Goal: Task Accomplishment & Management: Complete application form

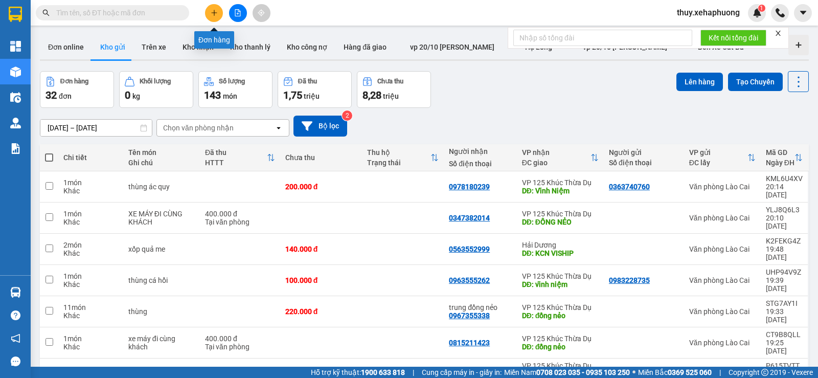
click at [214, 14] on icon "plus" at bounding box center [214, 13] width 1 height 6
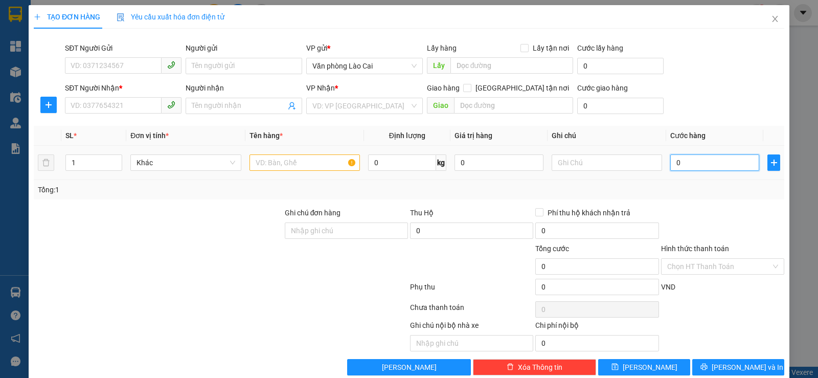
click at [670, 163] on input "0" at bounding box center [714, 162] width 89 height 16
type input "60"
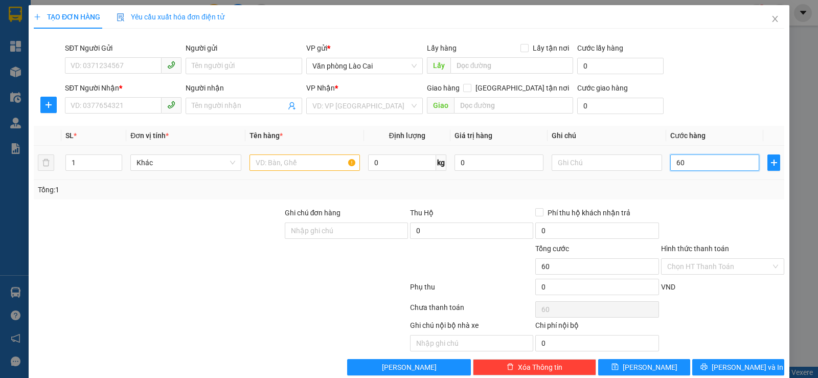
type input "600"
type input "6.000"
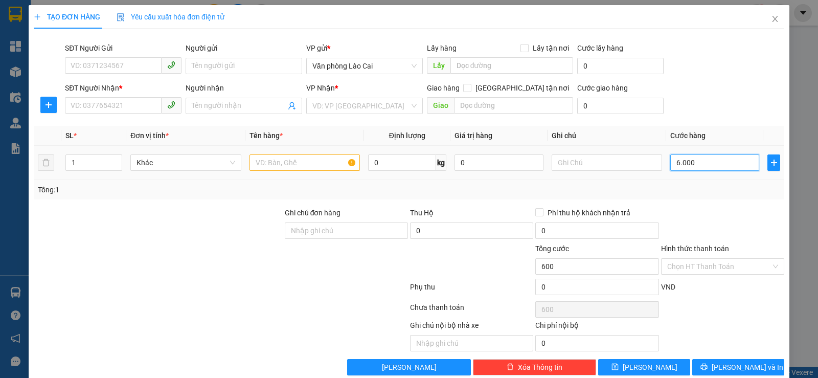
type input "6.000"
type input "60.000"
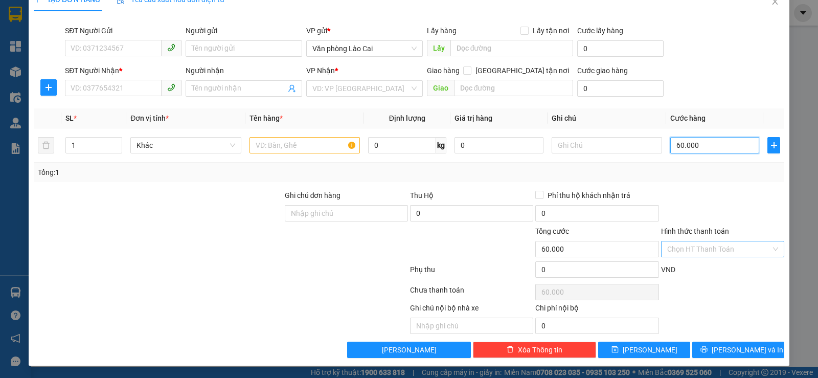
type input "60.000"
click at [732, 250] on input "Hình thức thanh toán" at bounding box center [719, 248] width 104 height 15
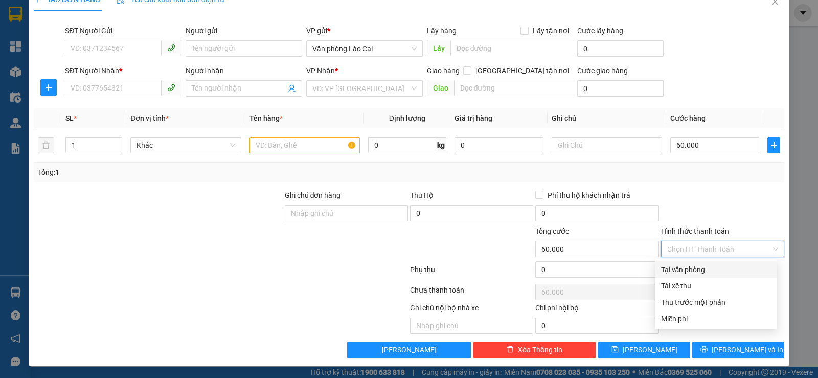
click at [724, 265] on div "Tại văn phòng" at bounding box center [716, 269] width 110 height 11
type input "0"
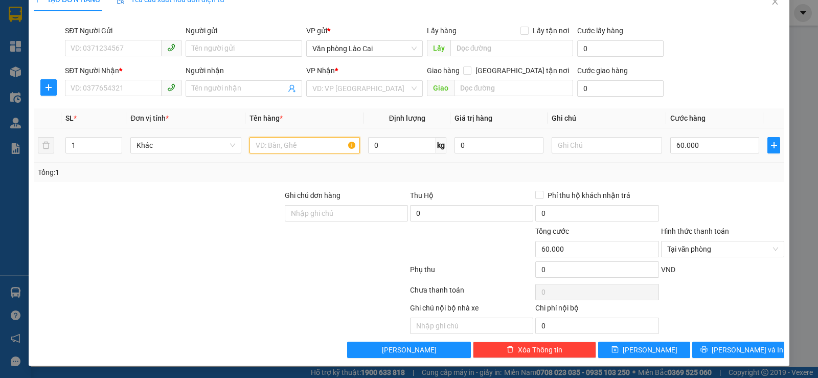
click at [273, 149] on input "text" at bounding box center [304, 145] width 110 height 16
type input "rành đào"
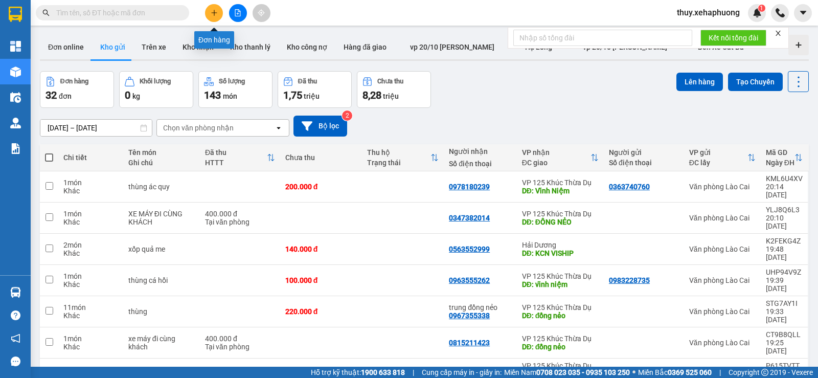
click at [211, 17] on button at bounding box center [214, 13] width 18 height 18
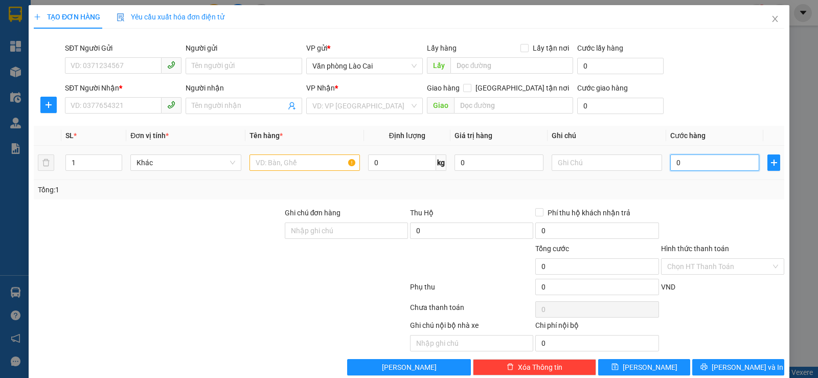
click at [670, 162] on input "0" at bounding box center [714, 162] width 89 height 16
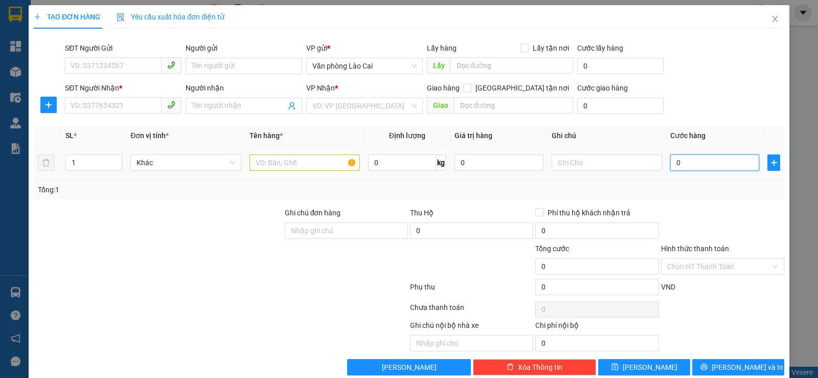
type input "60"
type input "600"
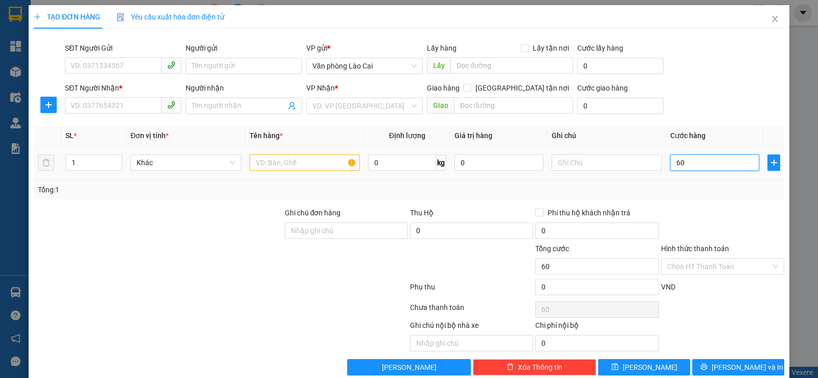
type input "600"
type input "6.000"
type input "60.000"
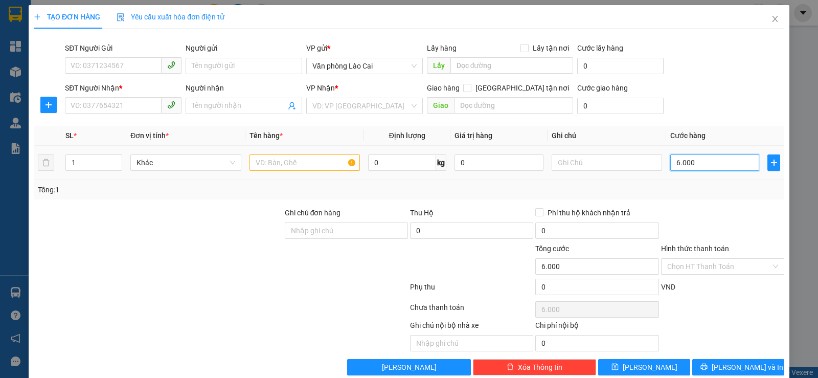
type input "60.000"
click at [717, 264] on input "Hình thức thanh toán" at bounding box center [719, 266] width 104 height 15
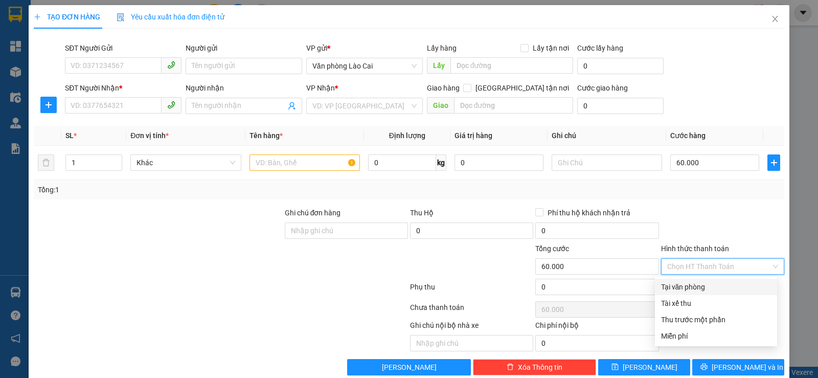
click at [713, 290] on div "Tại văn phòng" at bounding box center [716, 286] width 110 height 11
type input "0"
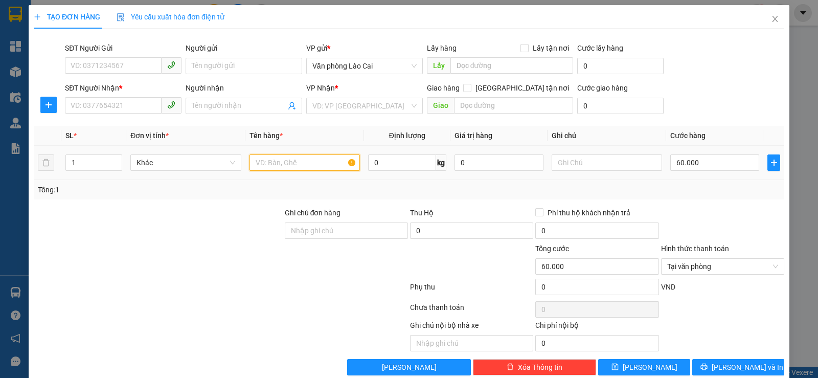
click at [290, 167] on input "text" at bounding box center [304, 162] width 110 height 16
type input "rành đào"
click at [313, 109] on input "search" at bounding box center [360, 105] width 97 height 15
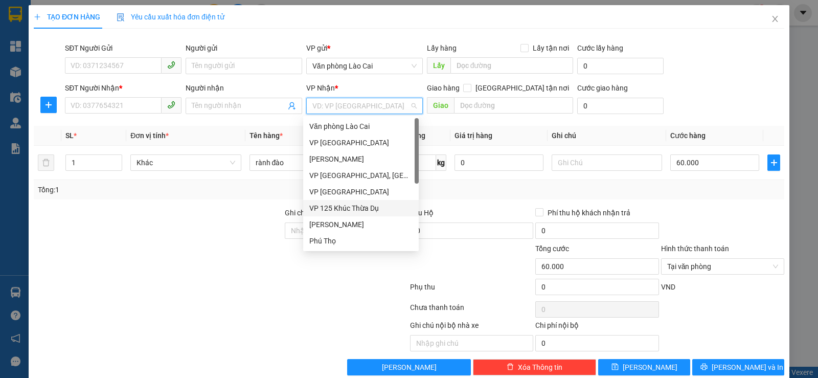
click at [351, 209] on div "VP 125 Khúc Thừa Dụ" at bounding box center [360, 207] width 103 height 11
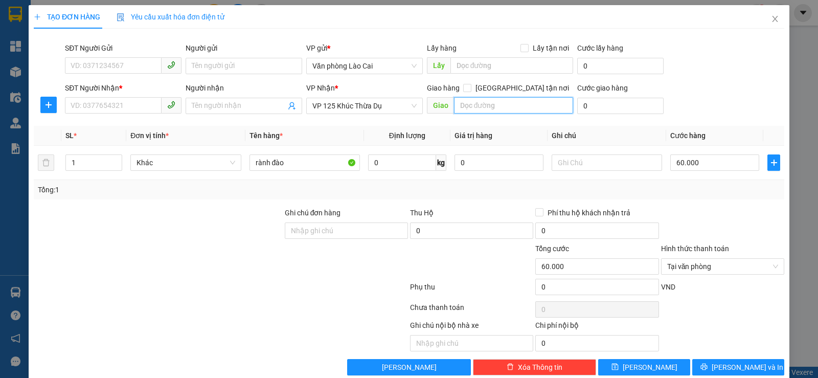
click at [500, 107] on input "text" at bounding box center [514, 105] width 120 height 16
type input "vĩnh niệm"
click at [99, 107] on input "SĐT Người Nhận *" at bounding box center [113, 105] width 97 height 16
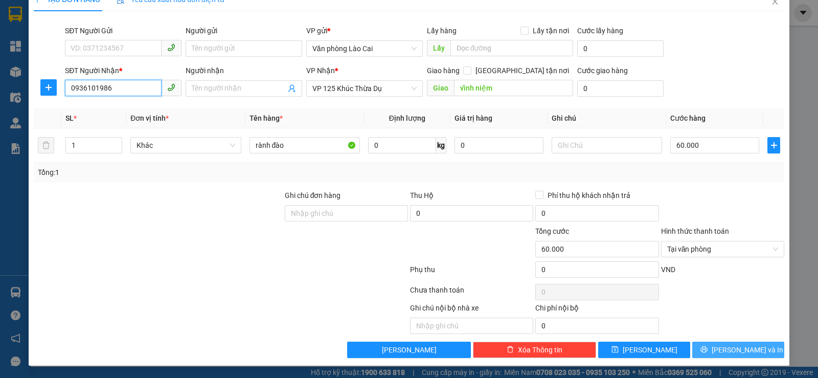
type input "0936101986"
click at [719, 341] on button "[PERSON_NAME] và In" at bounding box center [738, 349] width 92 height 16
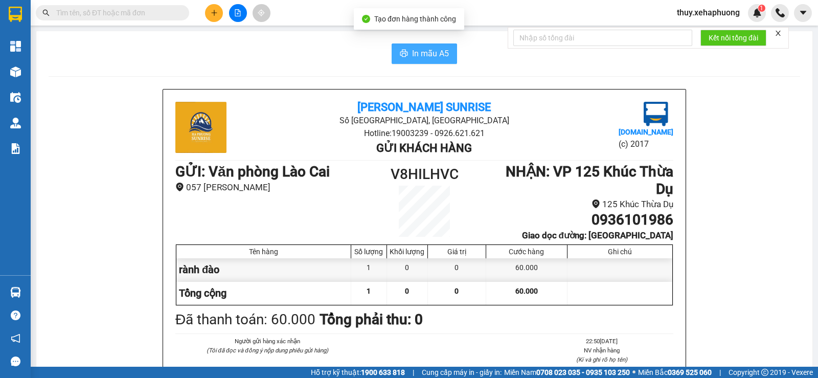
click at [397, 48] on button "In mẫu A5" at bounding box center [424, 53] width 65 height 20
